Goal: Task Accomplishment & Management: Manage account settings

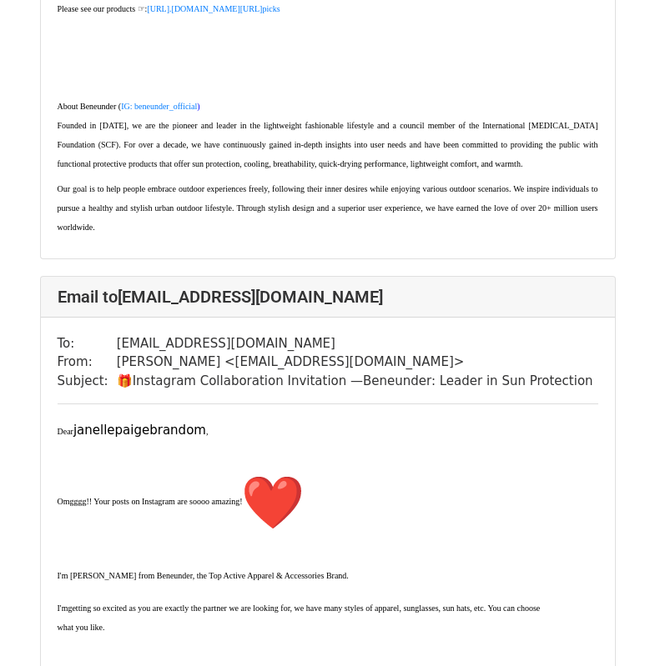
scroll to position [534, 0]
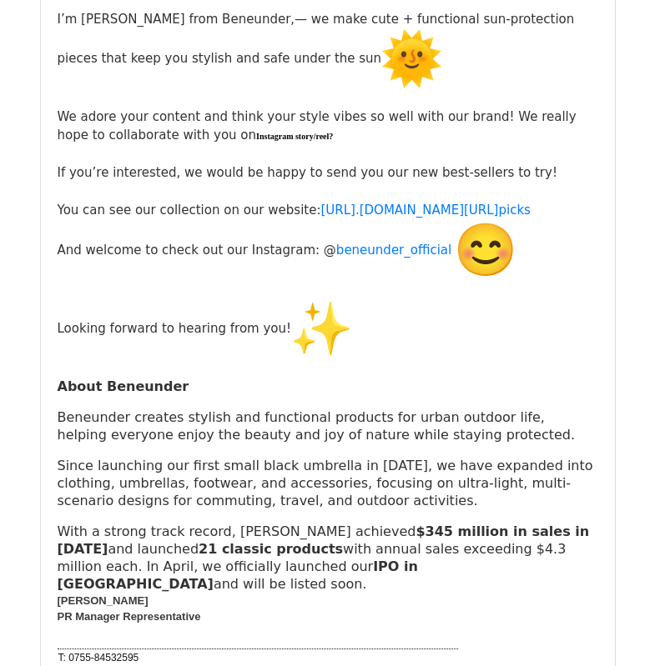
scroll to position [250, 0]
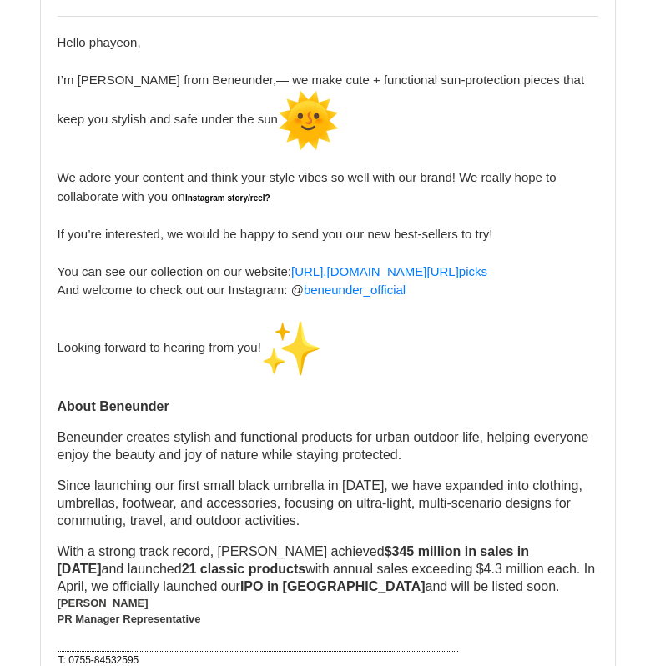
scroll to position [250, 0]
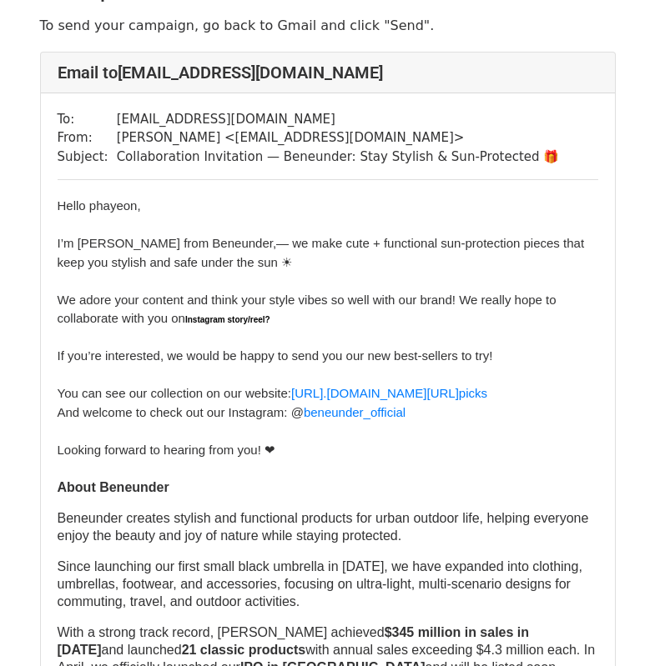
scroll to position [83, 0]
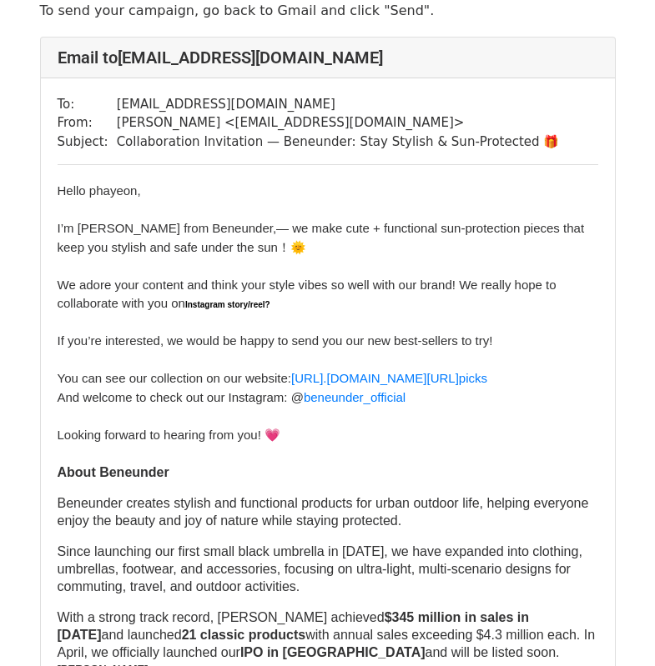
scroll to position [83, 0]
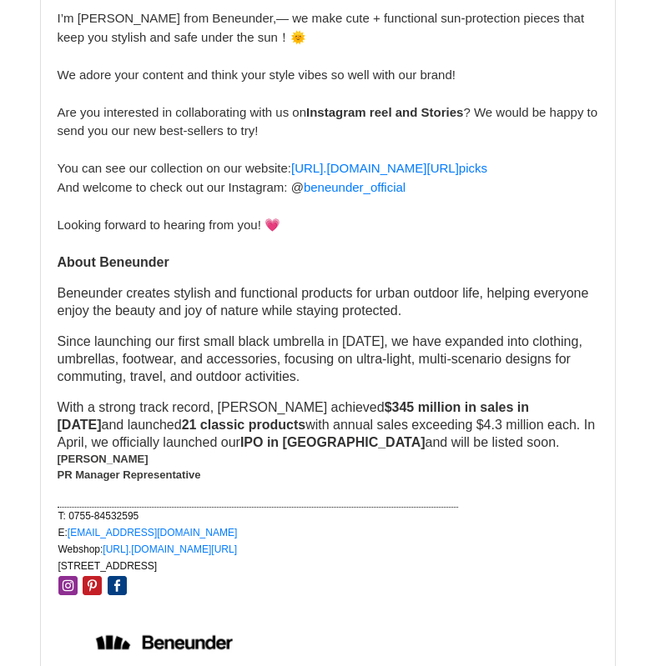
scroll to position [334, 0]
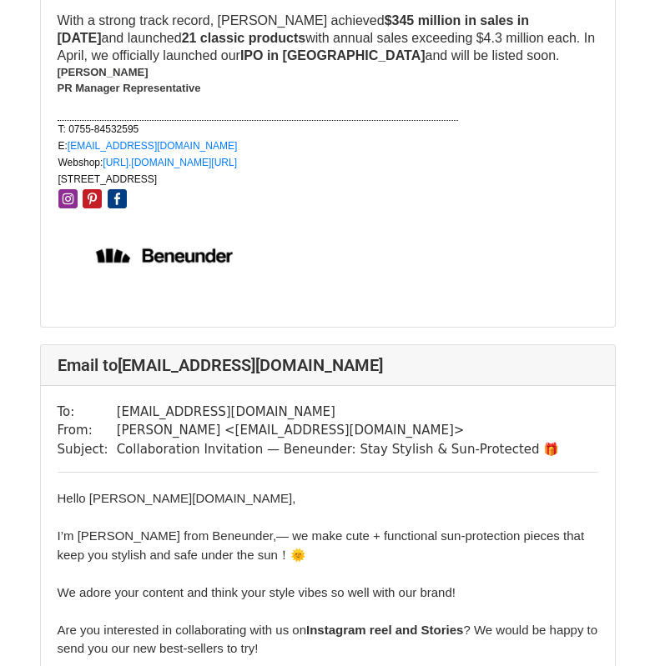
scroll to position [917, 0]
